Goal: Complete application form: Complete application form

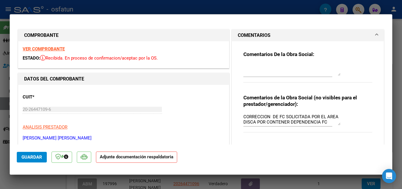
scroll to position [265, 0]
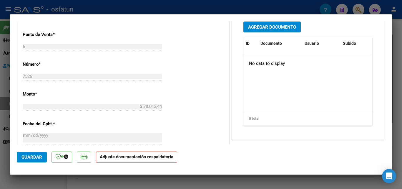
click at [400, 46] on div at bounding box center [201, 94] width 402 height 189
type input "$ 0,00"
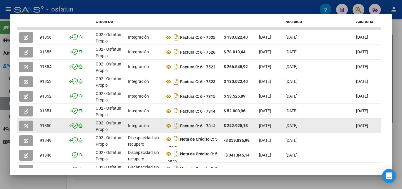
scroll to position [139, 0]
